Goal: Task Accomplishment & Management: Use online tool/utility

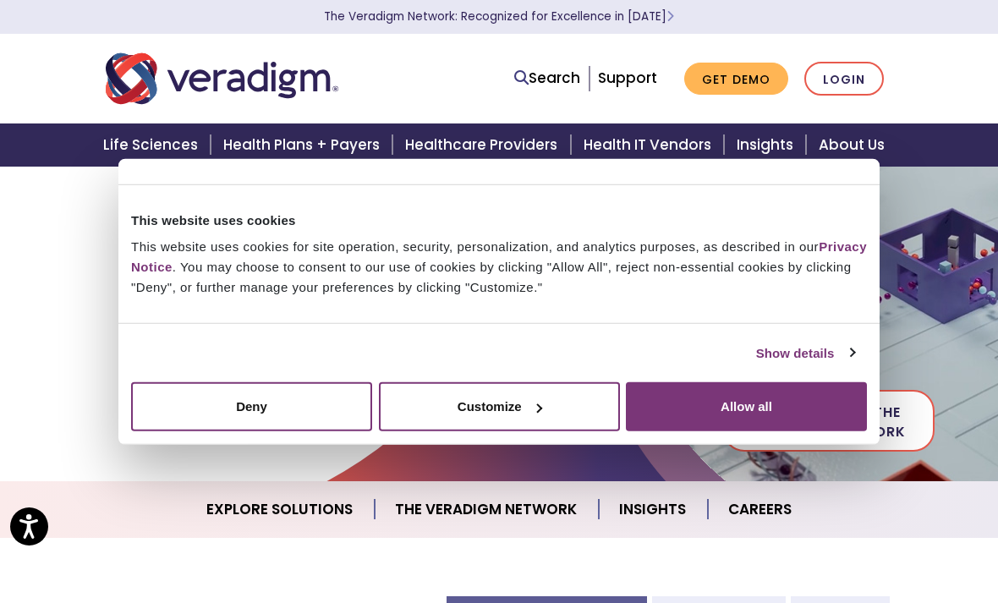
click at [849, 75] on link "Login" at bounding box center [843, 79] width 79 height 35
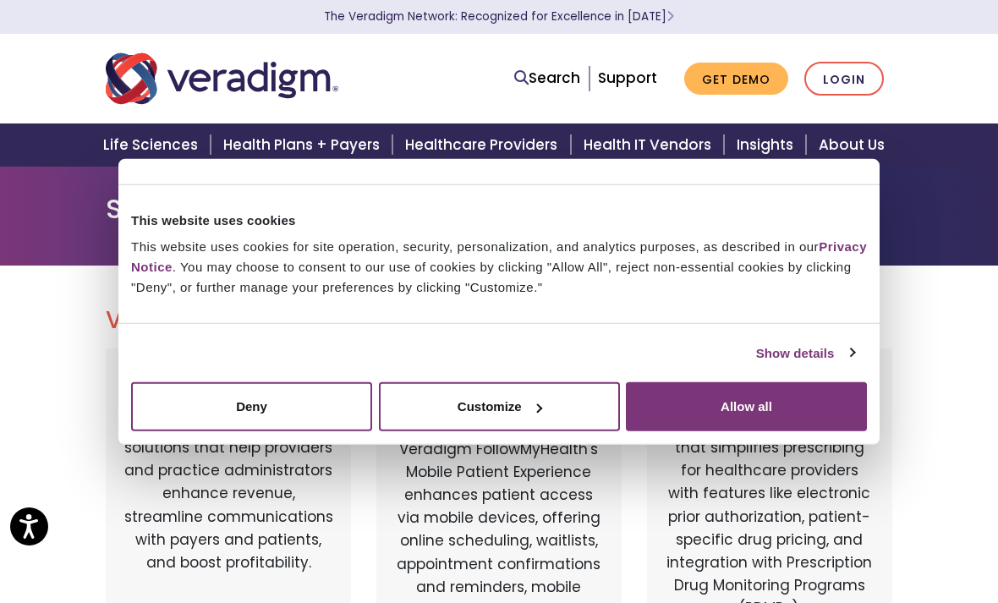
click at [748, 417] on button "Allow all" at bounding box center [746, 406] width 241 height 49
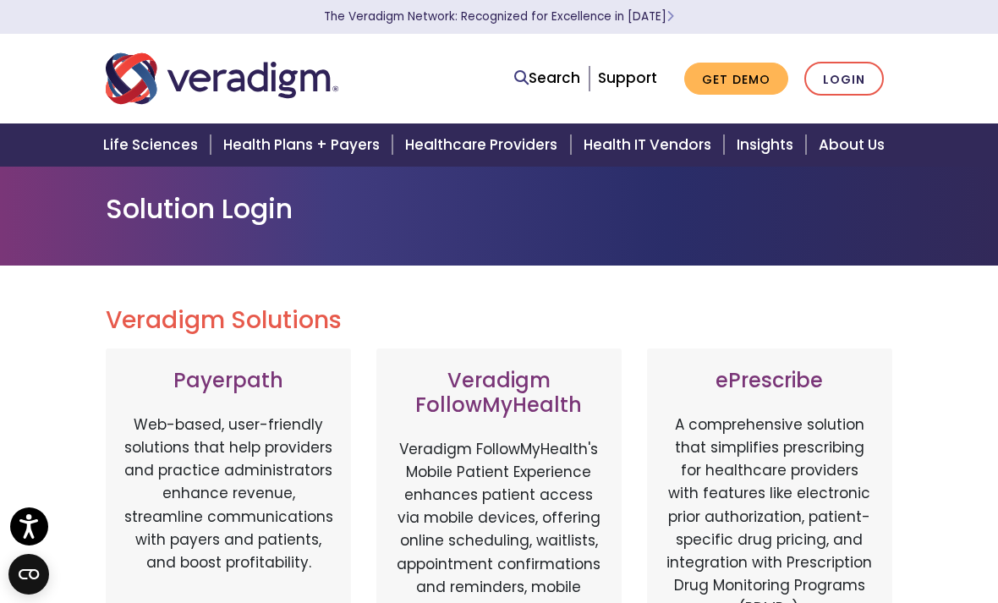
click at [857, 91] on link "Login" at bounding box center [843, 79] width 79 height 35
click at [847, 81] on link "Login" at bounding box center [843, 79] width 79 height 35
click at [775, 377] on h3 "ePrescribe" at bounding box center [769, 381] width 211 height 25
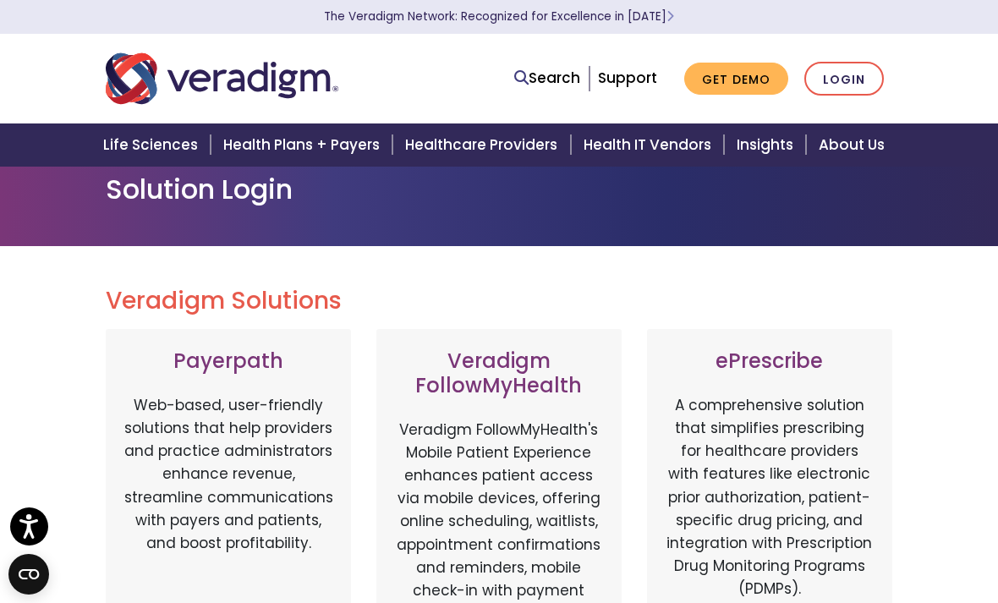
scroll to position [21, 0]
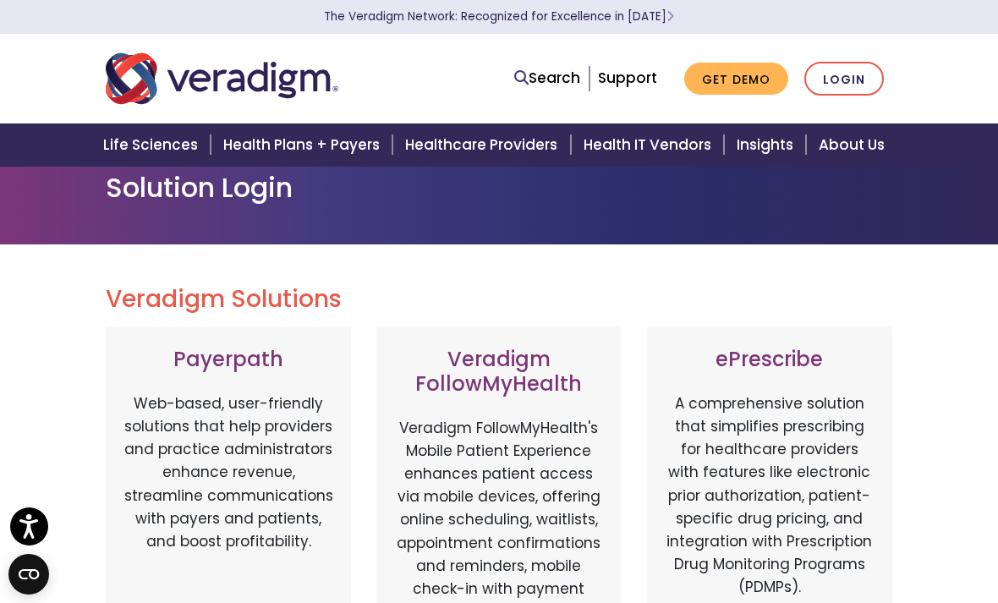
click at [529, 146] on link "Healthcare Providers" at bounding box center [484, 144] width 178 height 43
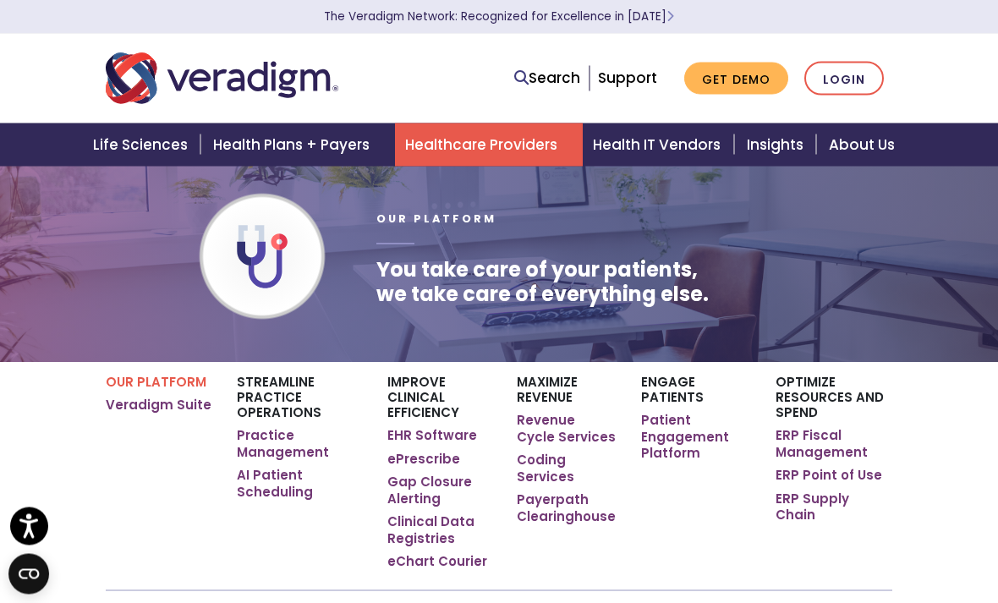
scroll to position [15, 0]
click at [842, 340] on div "Our Platform You take care of your patients, we take care of everything else." at bounding box center [499, 256] width 998 height 211
click at [840, 68] on link "Login" at bounding box center [843, 79] width 79 height 35
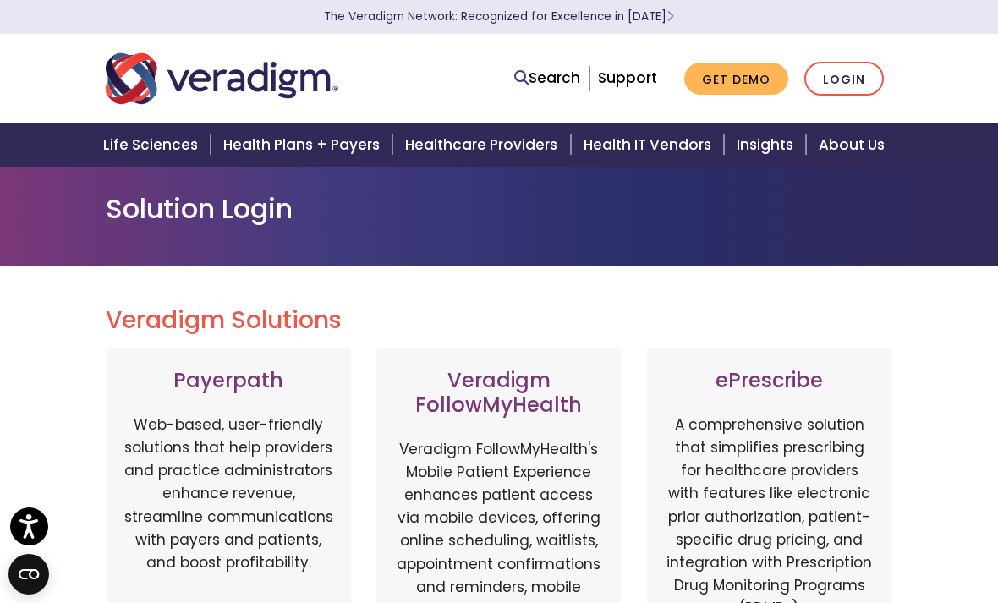
click at [846, 69] on link "Login" at bounding box center [843, 79] width 79 height 35
click at [22, 526] on icon "Open accessiBe: accessibility options, statement and help" at bounding box center [29, 525] width 20 height 27
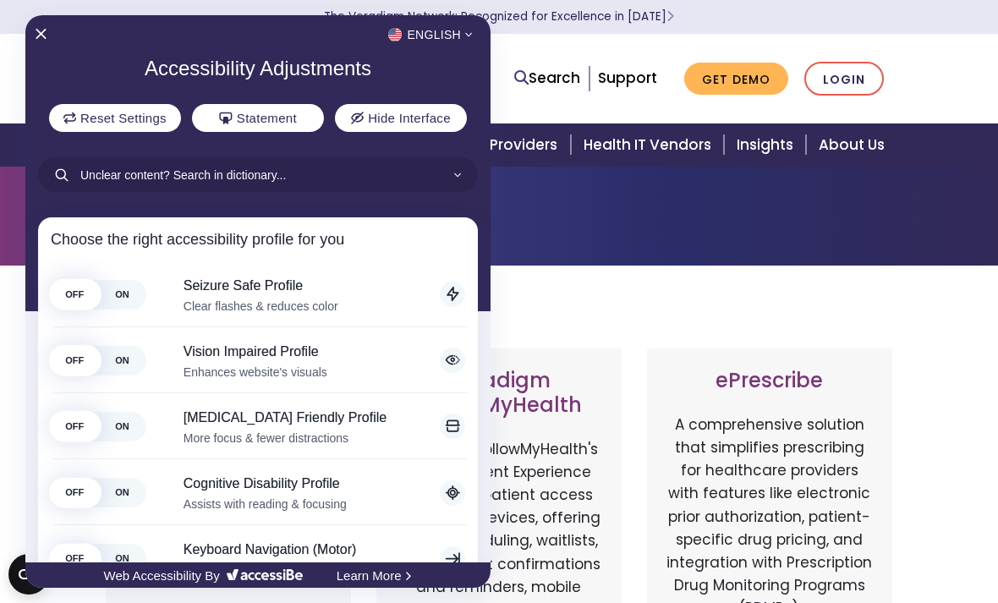
click at [578, 192] on div at bounding box center [499, 301] width 998 height 603
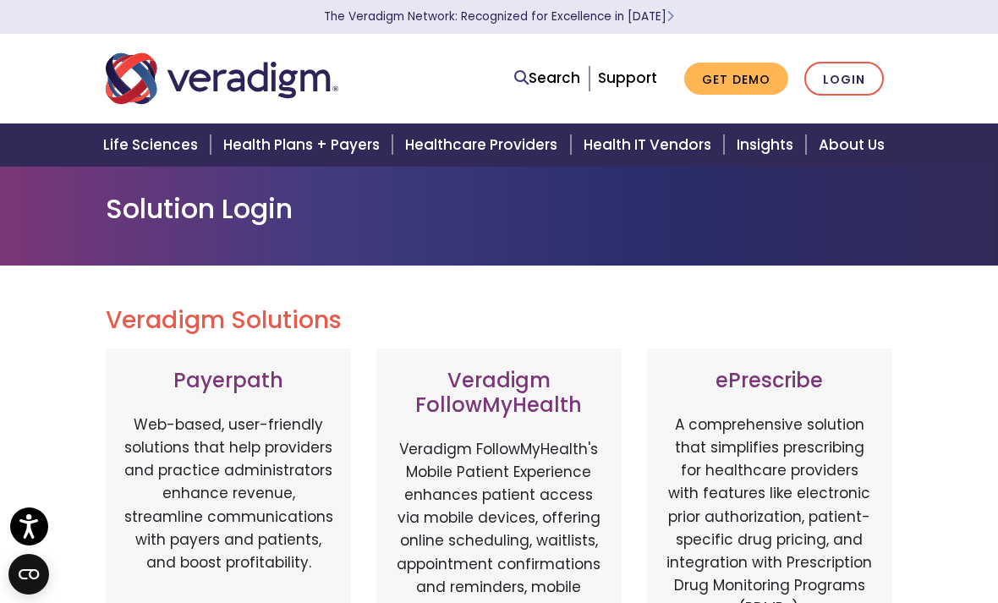
click at [36, 578] on icon "Open CMP widget" at bounding box center [29, 574] width 20 height 10
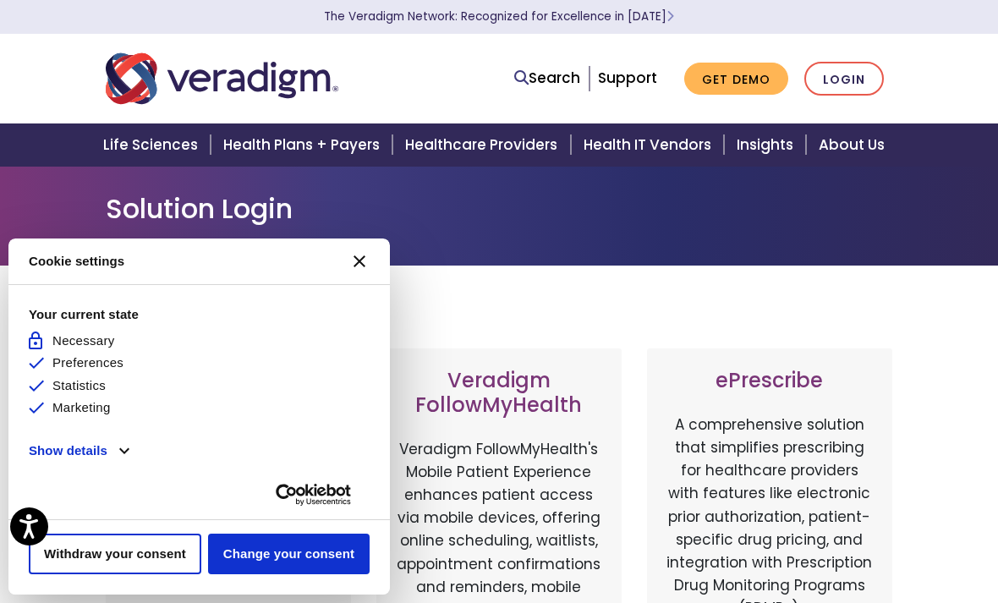
click at [373, 267] on button "[#WIDGET_ICON_CROSS#]" at bounding box center [359, 261] width 41 height 41
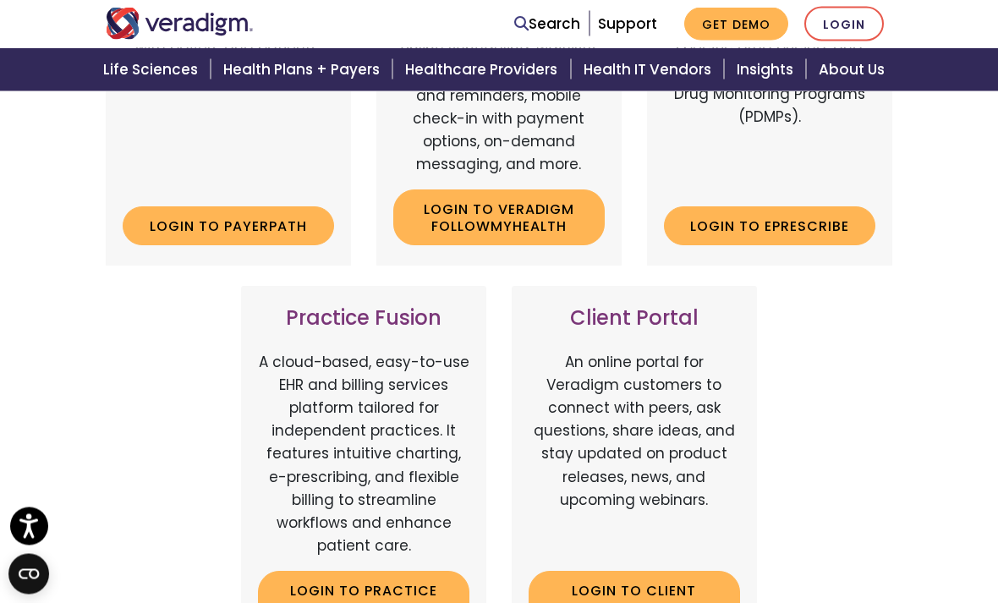
scroll to position [491, 0]
click at [770, 208] on link "Login to ePrescribe" at bounding box center [769, 225] width 211 height 39
